Goal: Task Accomplishment & Management: Use online tool/utility

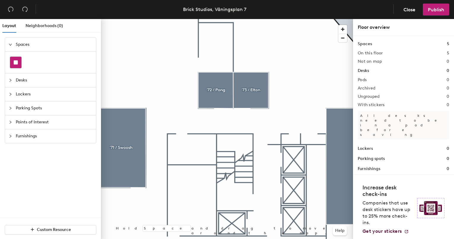
click at [14, 64] on rect at bounding box center [16, 62] width 4 height 4
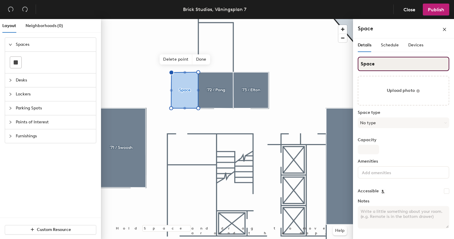
drag, startPoint x: 391, startPoint y: 65, endPoint x: 356, endPoint y: 64, distance: 34.5
click at [356, 64] on div "Details Schedule Devices Space Upload photo Space type No type Capacity Ameniti…" at bounding box center [403, 139] width 101 height 203
type input "´75/Jaws"
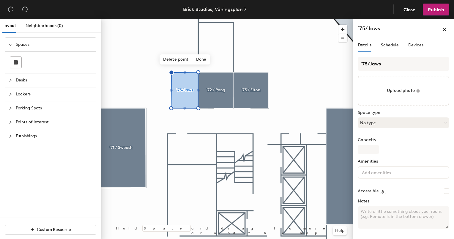
click at [421, 118] on button "No type" at bounding box center [404, 122] width 92 height 11
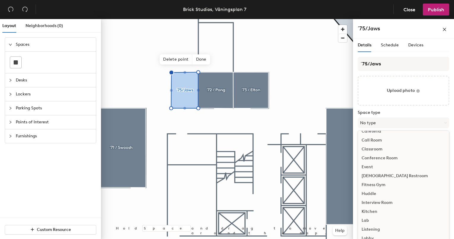
scroll to position [33, 0]
click at [382, 157] on div "Conference Room" at bounding box center [403, 157] width 91 height 9
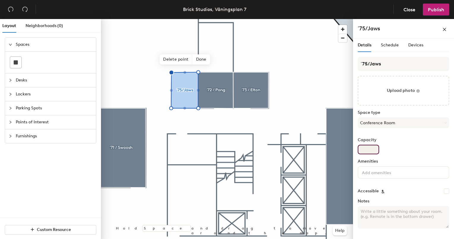
click at [368, 150] on input "Capacity" at bounding box center [368, 150] width 21 height 10
type input "4"
click at [403, 158] on div "´75/Jaws Upload photo Space type Conference Room Capacity 4 Amenities Accessibl…" at bounding box center [404, 145] width 92 height 177
click at [436, 10] on span "Publish" at bounding box center [436, 10] width 16 height 6
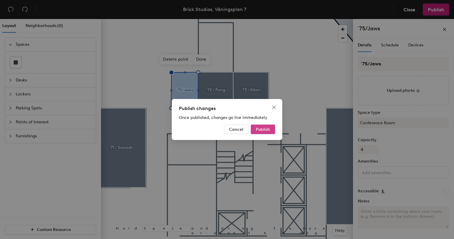
click at [264, 131] on span "Publish" at bounding box center [263, 129] width 14 height 5
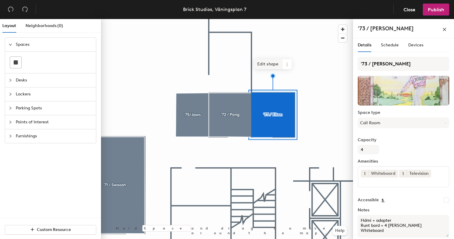
click at [263, 65] on span "Edit shape" at bounding box center [268, 64] width 29 height 10
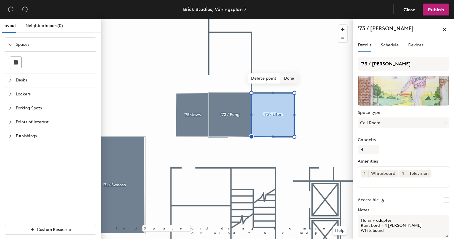
click at [294, 79] on span "Done" at bounding box center [290, 78] width 18 height 10
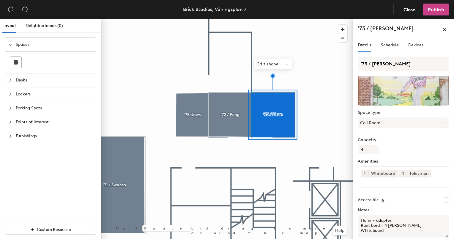
click at [440, 12] on span "Publish" at bounding box center [436, 10] width 16 height 6
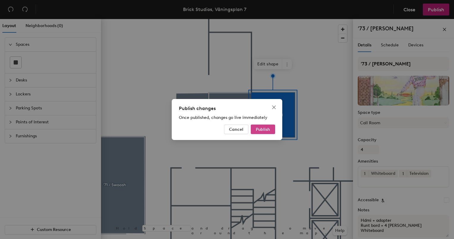
click at [262, 129] on span "Publish" at bounding box center [263, 129] width 14 height 5
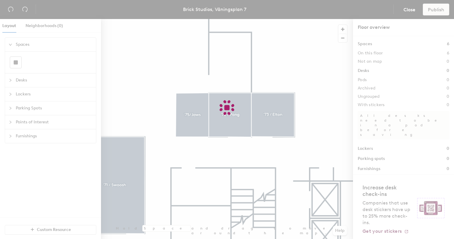
click at [197, 103] on div at bounding box center [227, 119] width 454 height 239
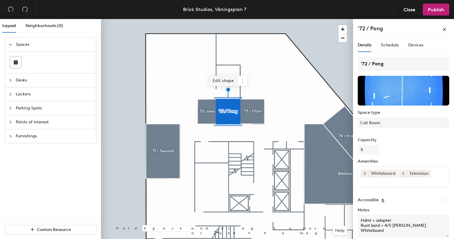
click at [218, 80] on span "Edit shape" at bounding box center [223, 81] width 29 height 10
click at [241, 87] on span "Done" at bounding box center [240, 89] width 18 height 10
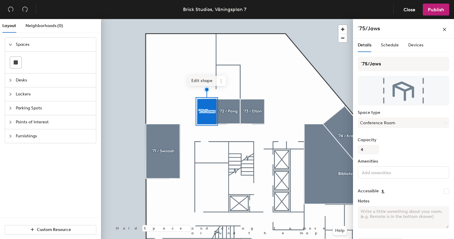
click at [205, 81] on span "Edit shape" at bounding box center [202, 81] width 29 height 10
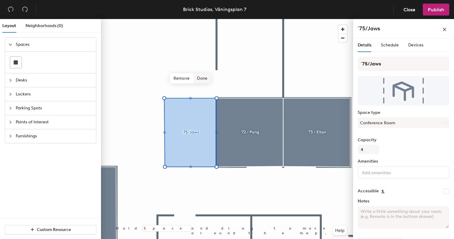
click at [200, 79] on span "Done" at bounding box center [203, 78] width 18 height 10
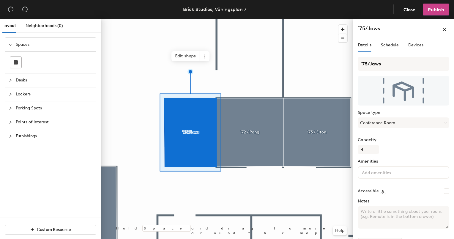
click at [440, 8] on span "Publish" at bounding box center [436, 10] width 16 height 6
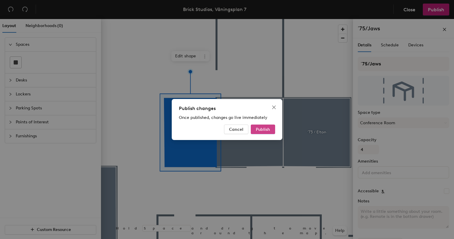
click at [263, 132] on button "Publish" at bounding box center [263, 130] width 24 height 10
